Goal: Task Accomplishment & Management: Manage account settings

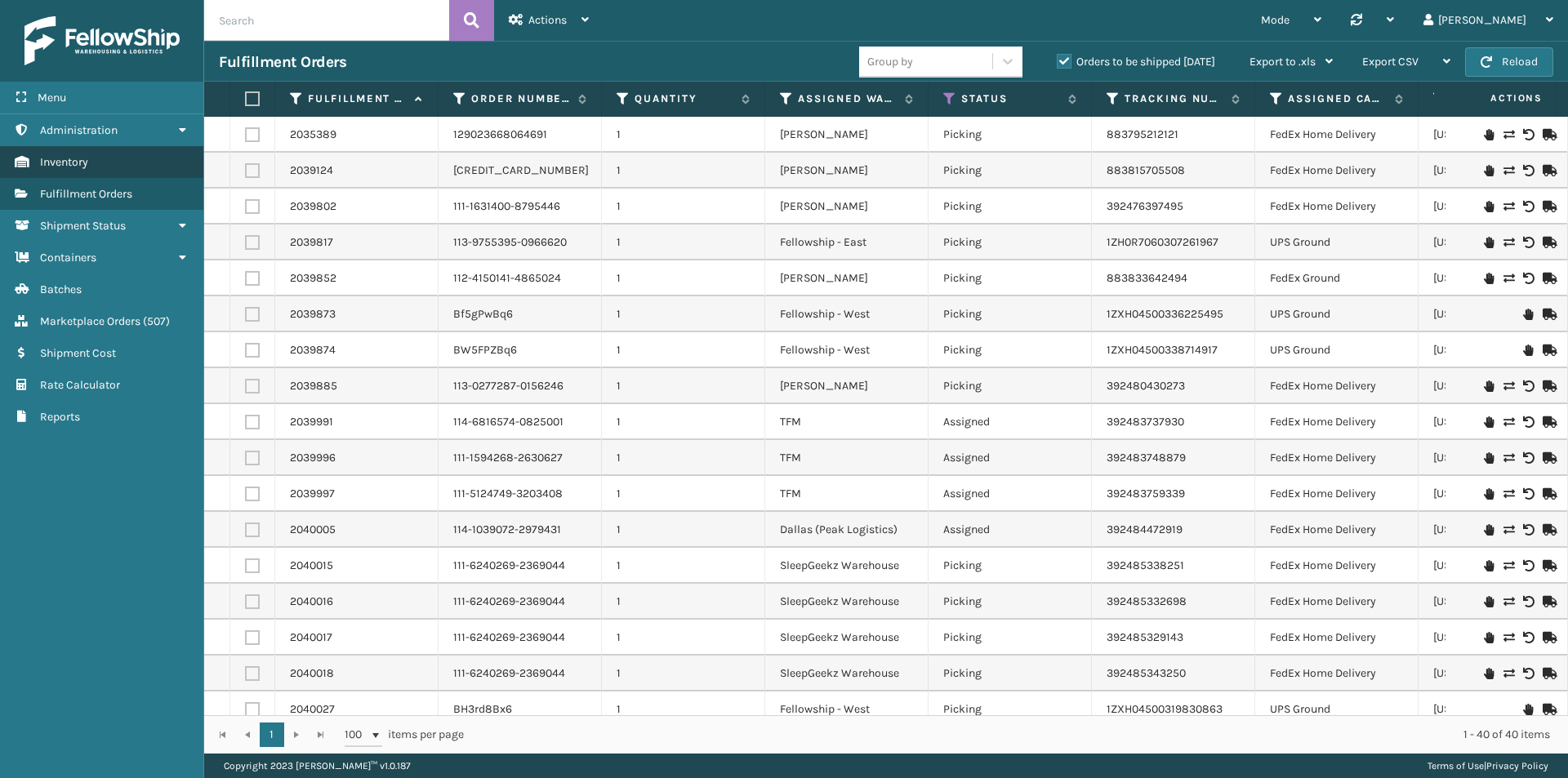
click at [67, 162] on span "Inventory" at bounding box center [64, 161] width 48 height 14
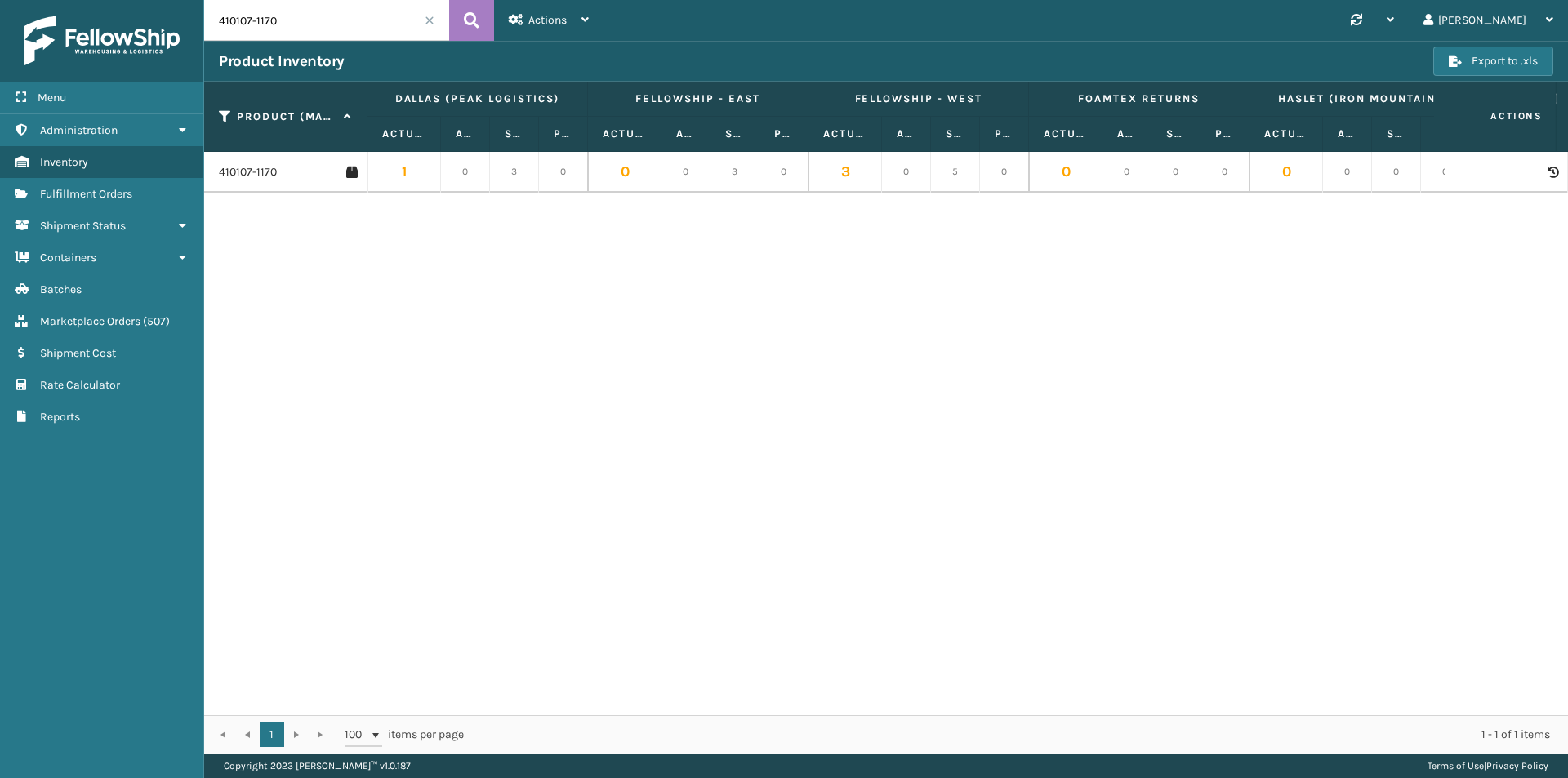
drag, startPoint x: 293, startPoint y: 23, endPoint x: 238, endPoint y: 23, distance: 55.0
click at [238, 23] on input "410107-1170" at bounding box center [326, 20] width 245 height 41
type input "410069-1154"
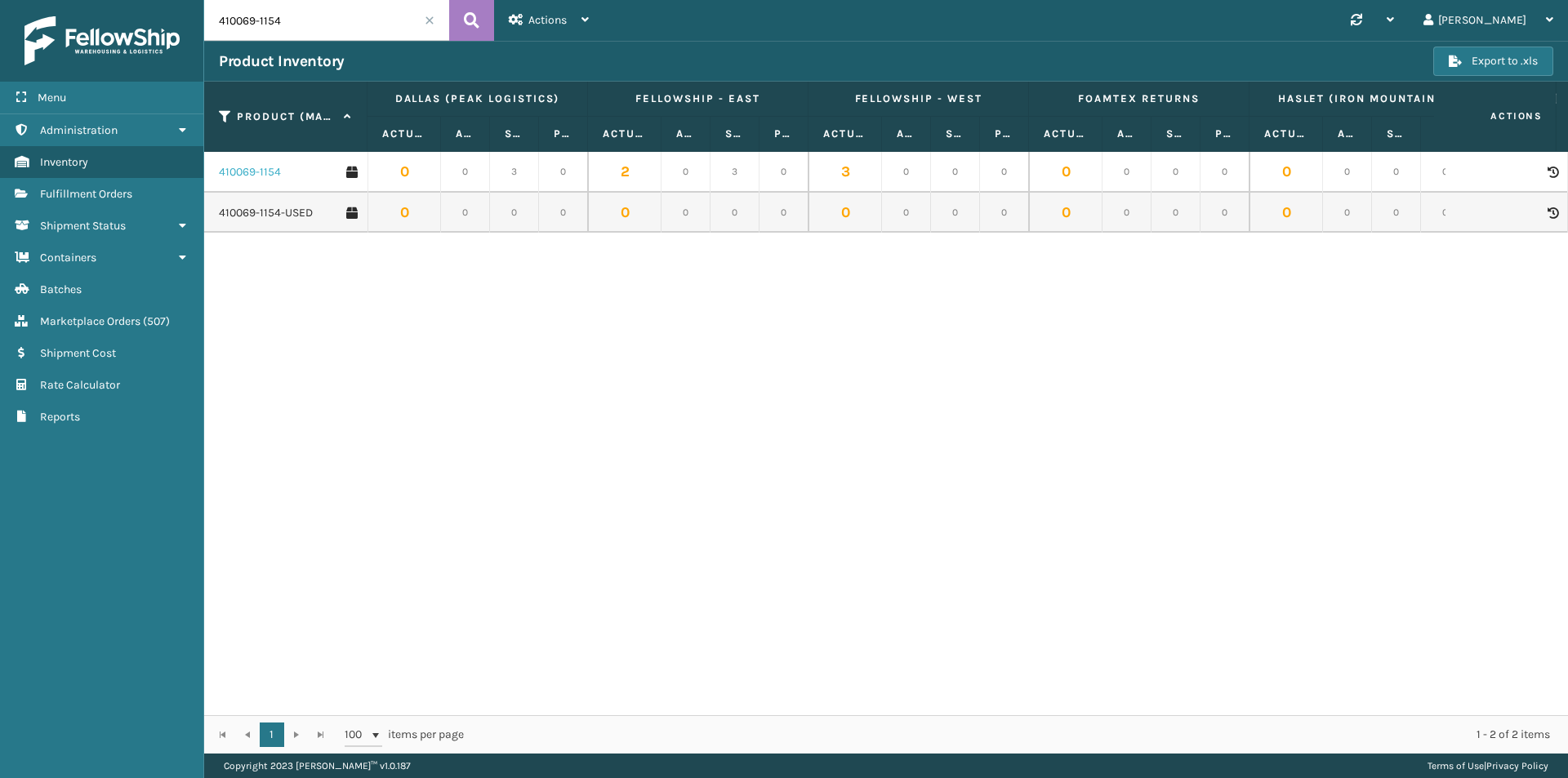
click at [276, 178] on link "410069-1154" at bounding box center [250, 172] width 62 height 17
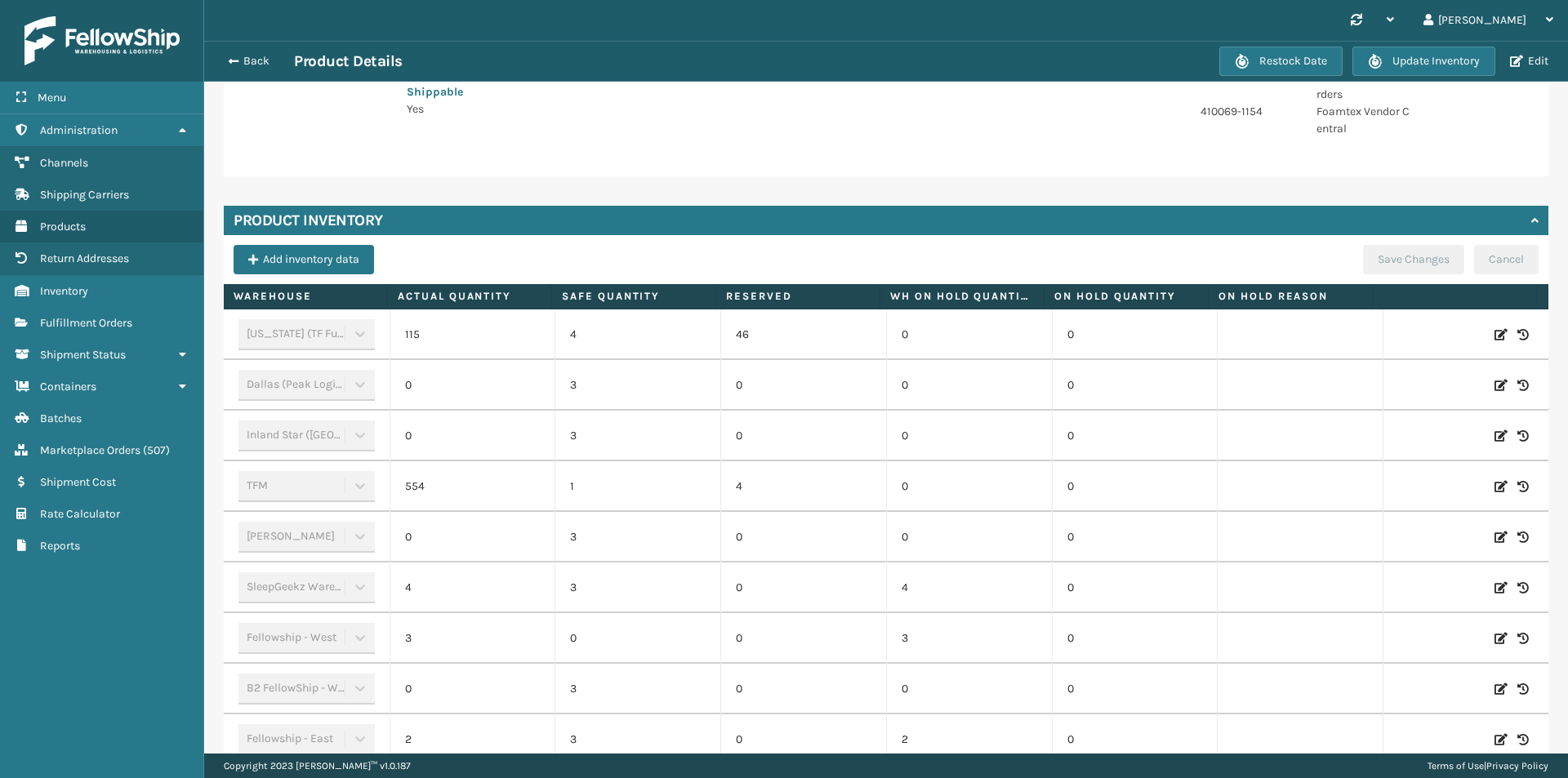
scroll to position [483, 0]
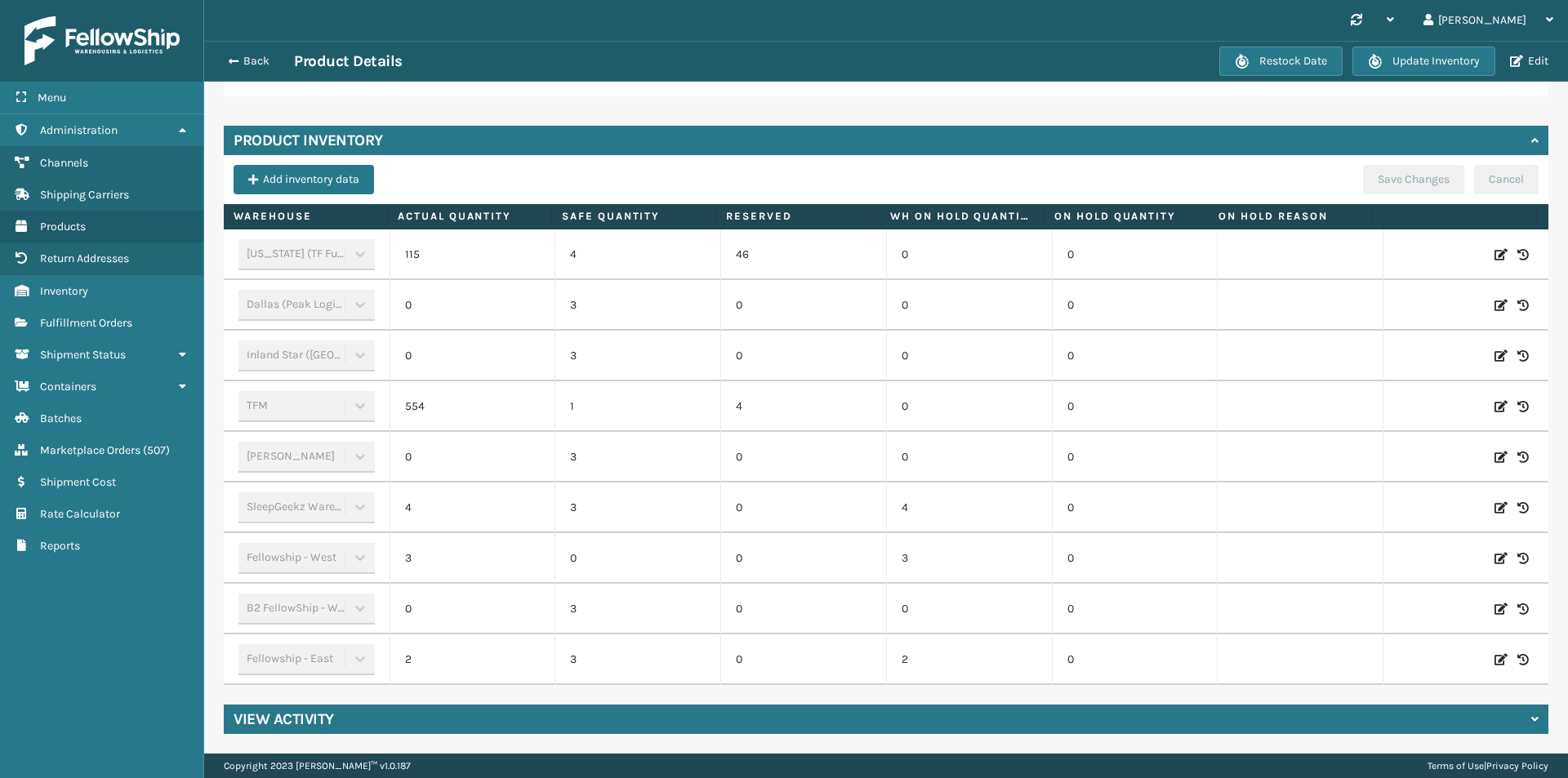
click at [1494, 398] on icon at bounding box center [1501, 406] width 13 height 17
drag, startPoint x: 482, startPoint y: 391, endPoint x: 432, endPoint y: 397, distance: 50.4
click at [432, 397] on input "554" at bounding box center [473, 406] width 91 height 30
type input "354"
click at [1408, 397] on button "ADD" at bounding box center [1413, 406] width 41 height 20
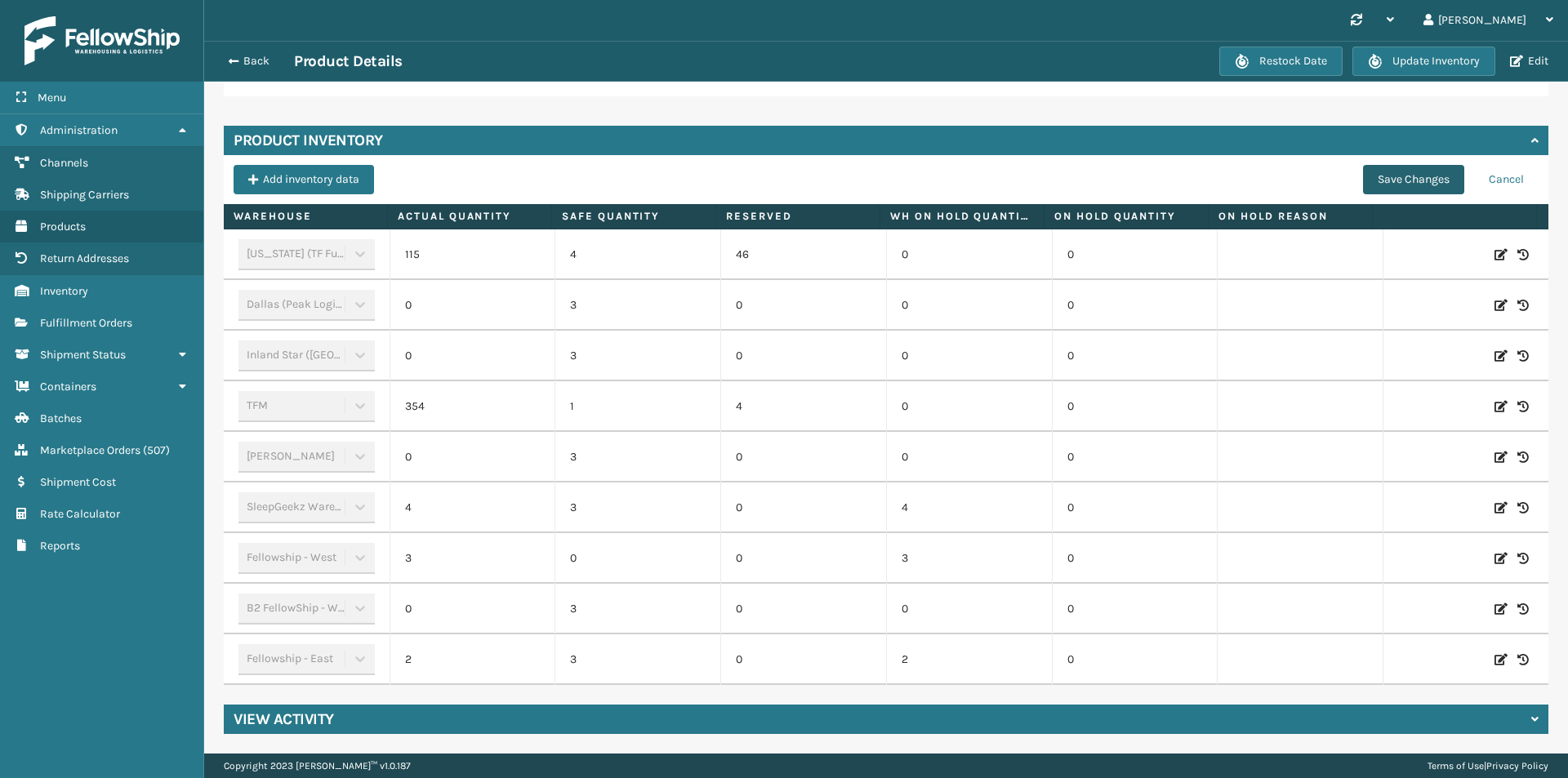
click at [1406, 168] on button "Save Changes" at bounding box center [1413, 180] width 102 height 30
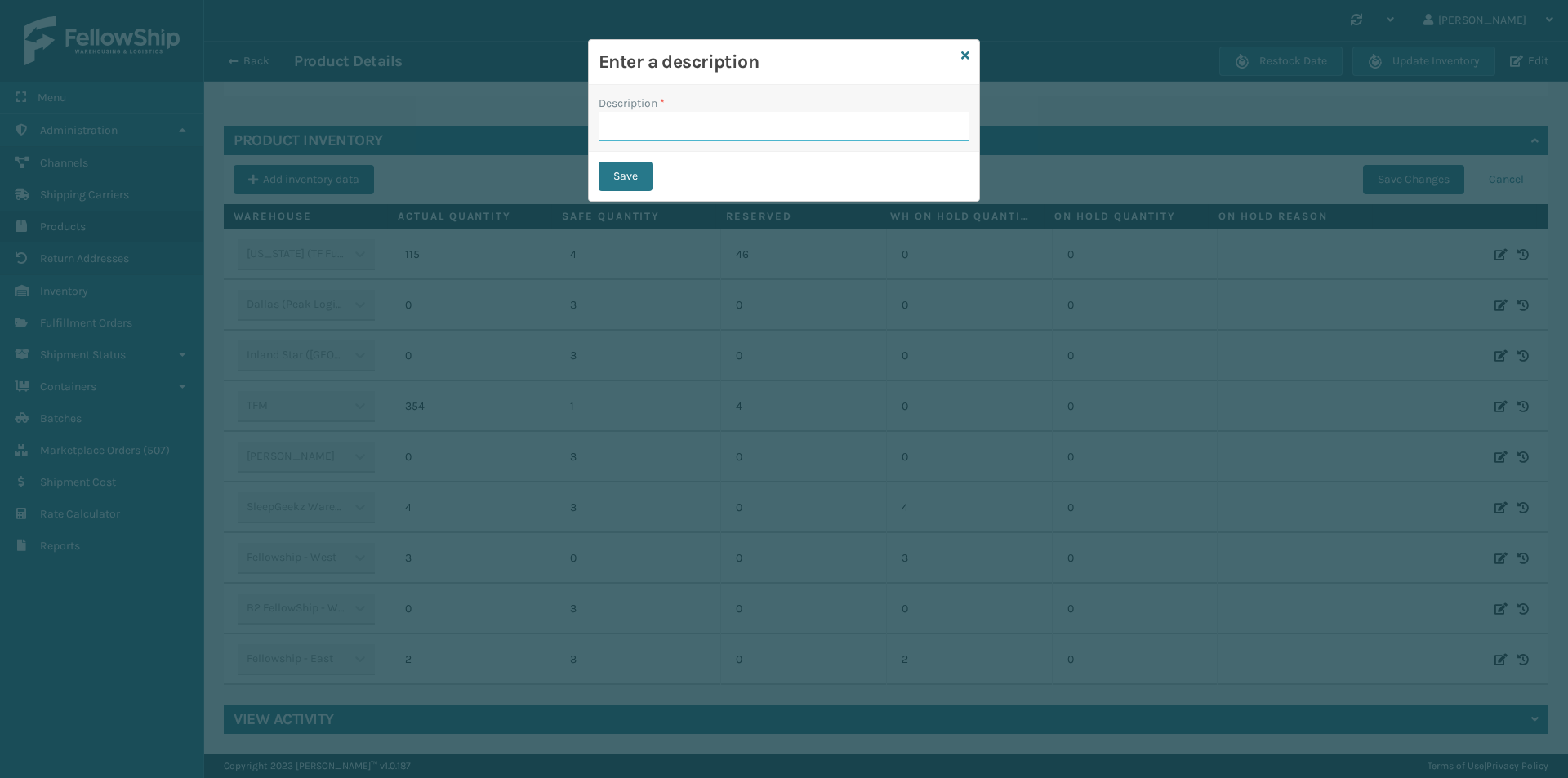
click at [636, 129] on input "Description *" at bounding box center [784, 127] width 371 height 30
type input "changed quantity"
click at [626, 176] on button "Save" at bounding box center [626, 176] width 54 height 30
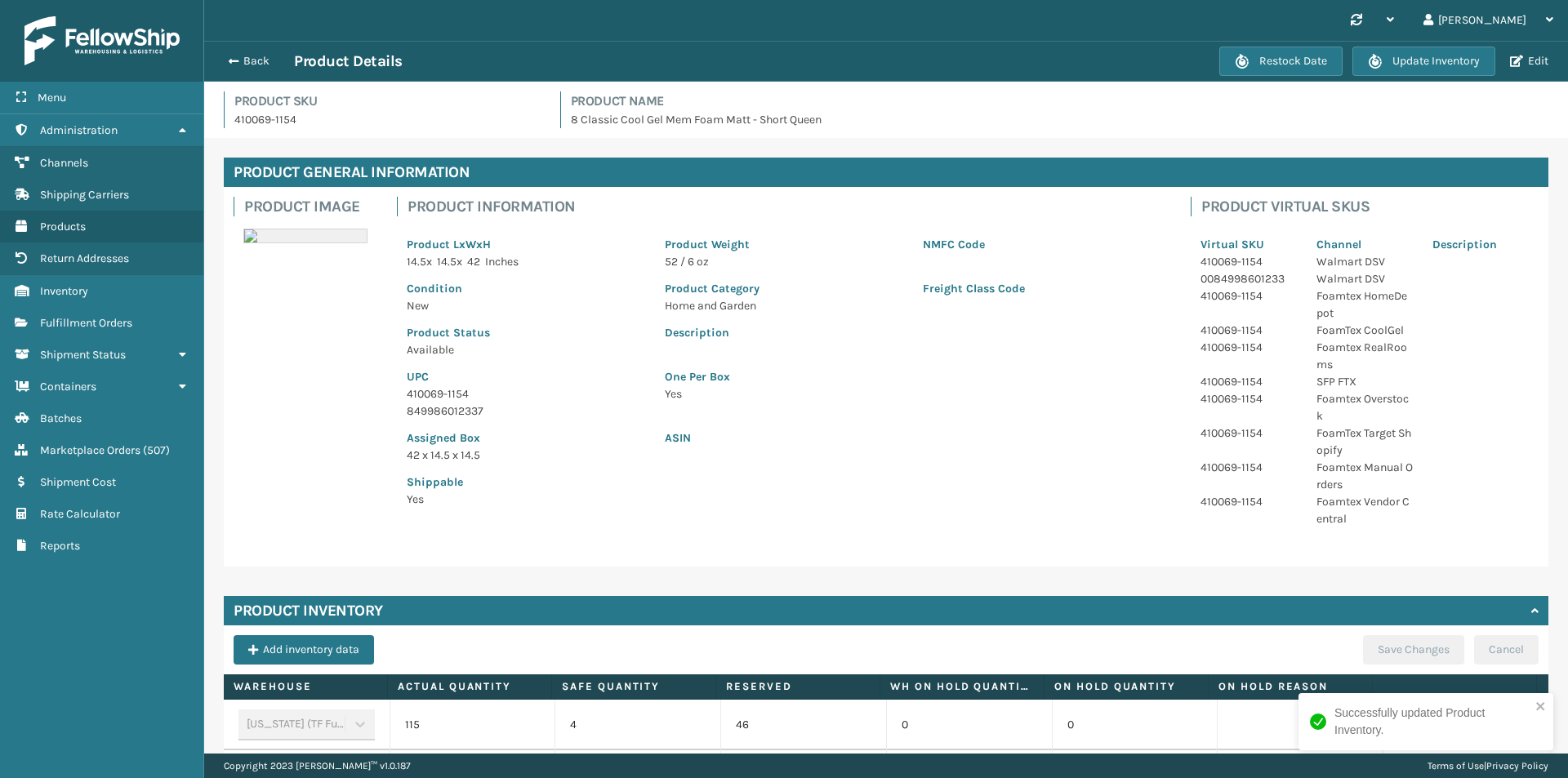
drag, startPoint x: 247, startPoint y: 61, endPoint x: 471, endPoint y: 52, distance: 224.2
click at [248, 61] on button "Back" at bounding box center [256, 61] width 76 height 15
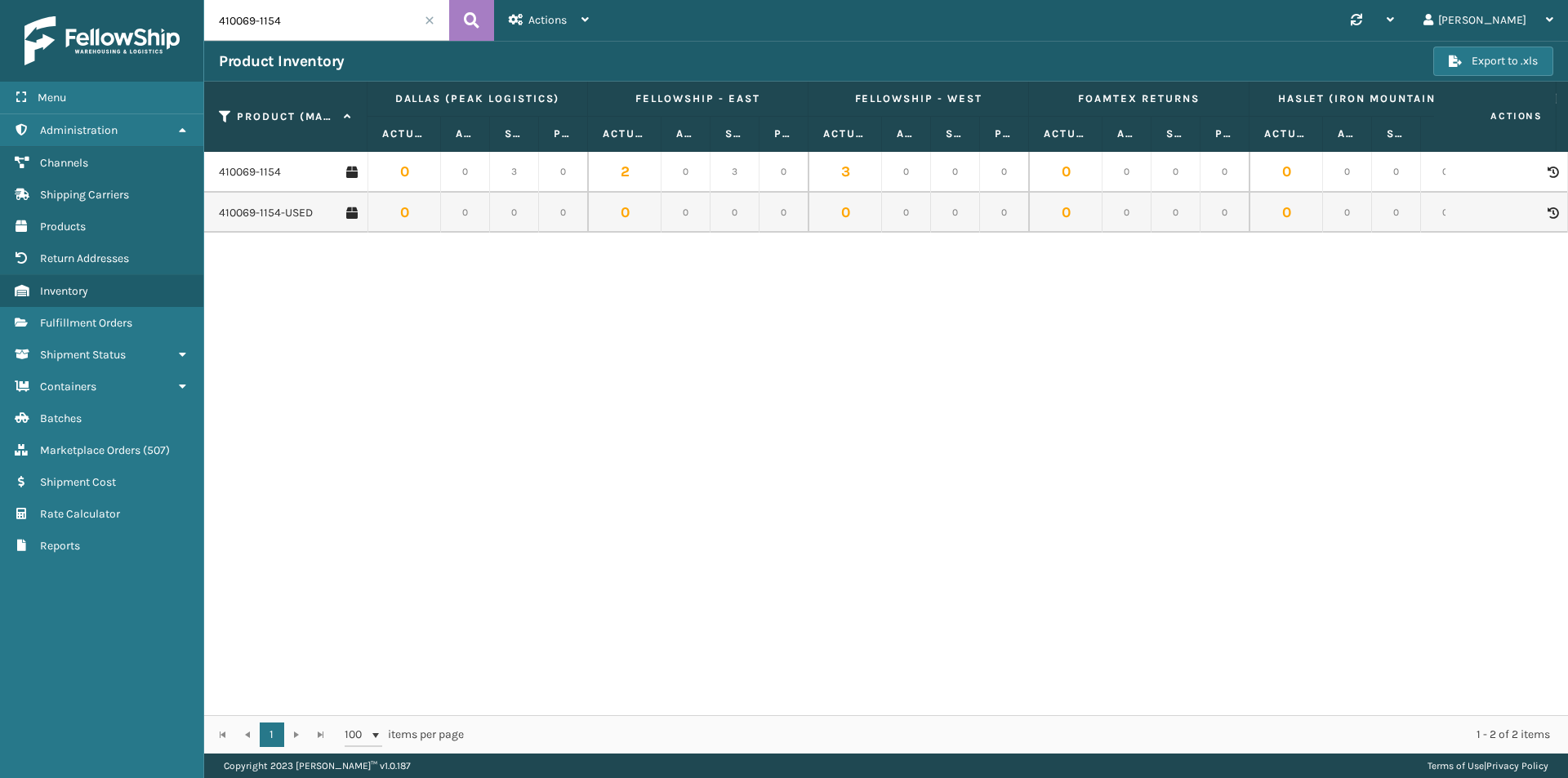
drag, startPoint x: 278, startPoint y: 20, endPoint x: 245, endPoint y: 17, distance: 33.1
click at [245, 17] on input "410069-1154" at bounding box center [326, 20] width 245 height 41
type input "410168-8030"
click at [475, 23] on icon at bounding box center [472, 20] width 16 height 24
click at [267, 171] on link "410168-8030" at bounding box center [252, 172] width 66 height 17
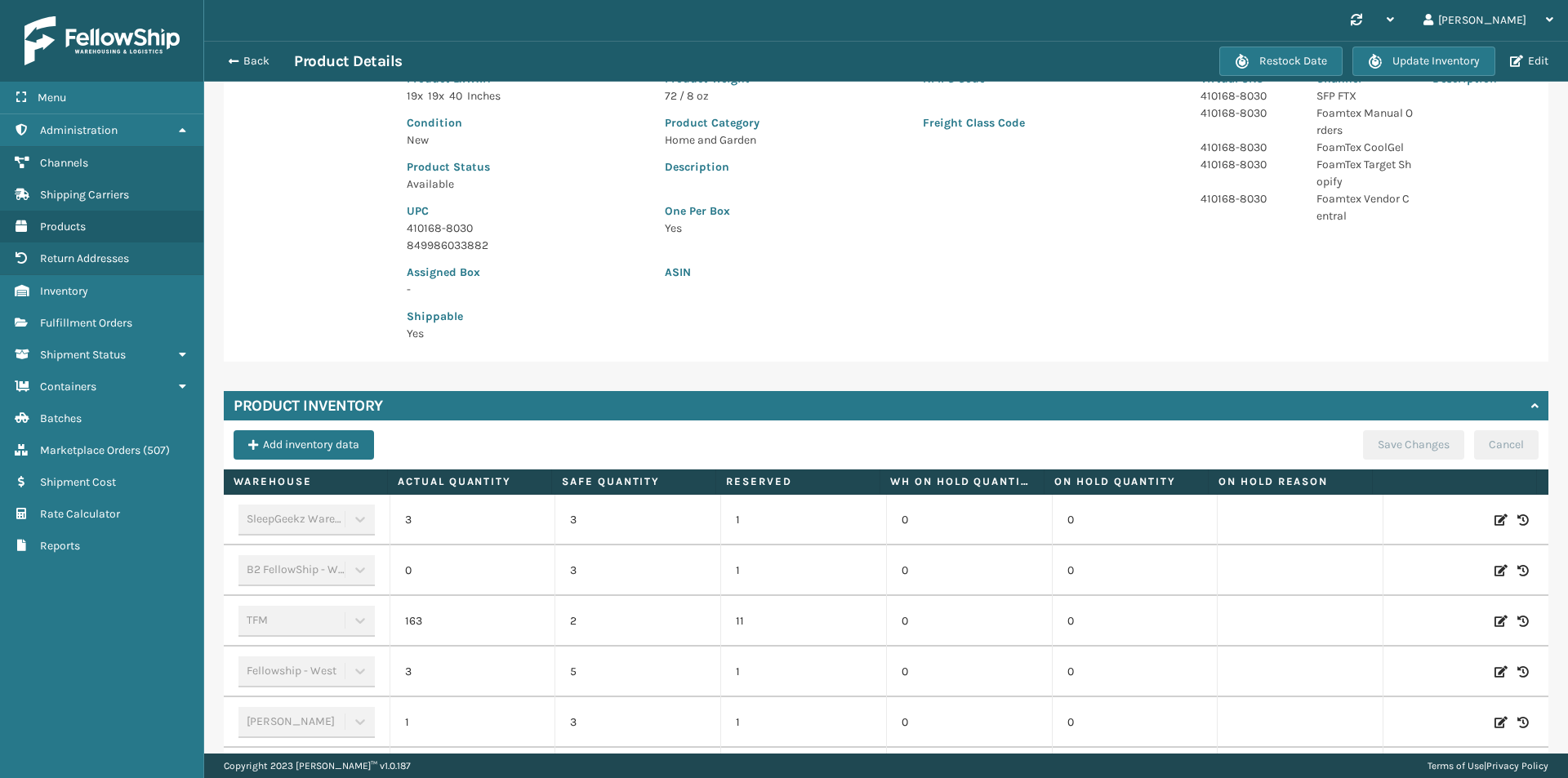
scroll to position [444, 0]
